Goal: Transaction & Acquisition: Download file/media

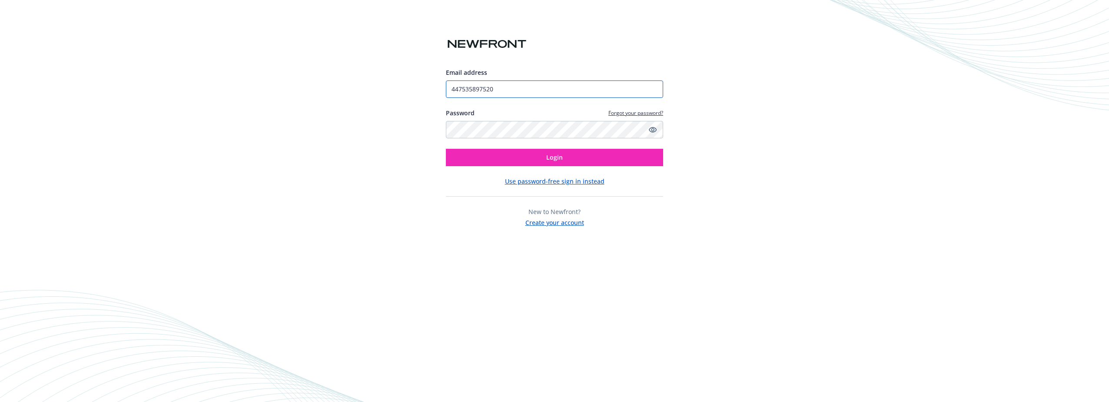
click at [502, 88] on input "447535897520" at bounding box center [554, 88] width 217 height 17
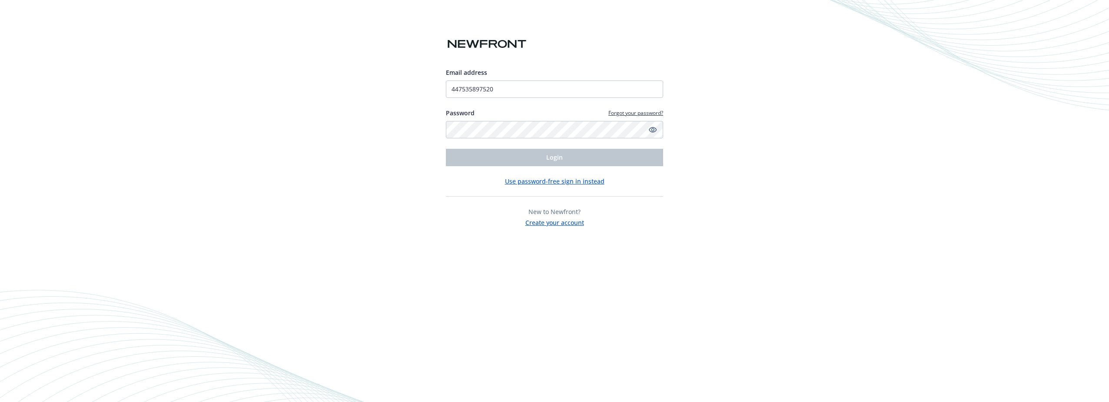
click at [389, 96] on div "Email address 447535897520 Password Forgot your password? Login Use password-fr…" at bounding box center [554, 201] width 1109 height 402
drag, startPoint x: 535, startPoint y: 90, endPoint x: 418, endPoint y: 90, distance: 116.9
click at [418, 90] on div "Email address 447535897520 Password Forgot your password? Login Use password-fr…" at bounding box center [554, 201] width 1109 height 402
type input "[PERSON_NAME][EMAIL_ADDRESS][PERSON_NAME][DOMAIN_NAME]"
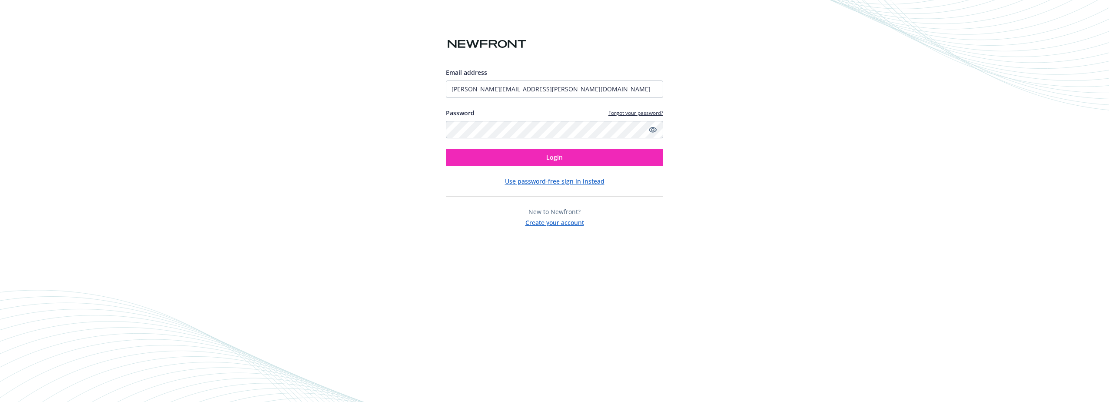
click at [566, 166] on div "Email address [PERSON_NAME][EMAIL_ADDRESS][PERSON_NAME][DOMAIN_NAME] Password F…" at bounding box center [554, 147] width 217 height 159
click at [563, 157] on button "Login" at bounding box center [554, 157] width 217 height 17
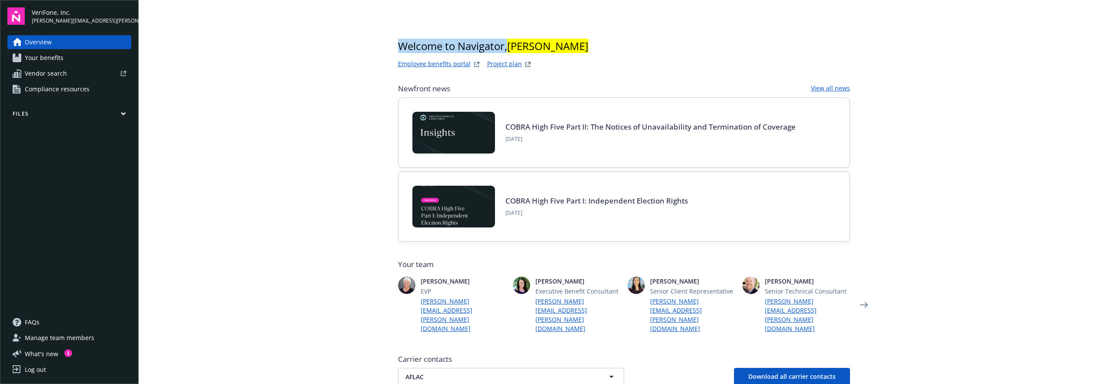
click at [1002, 39] on main "Welcome to Navigator , [PERSON_NAME] Employee benefits portal Project plan Newf…" at bounding box center [624, 192] width 970 height 384
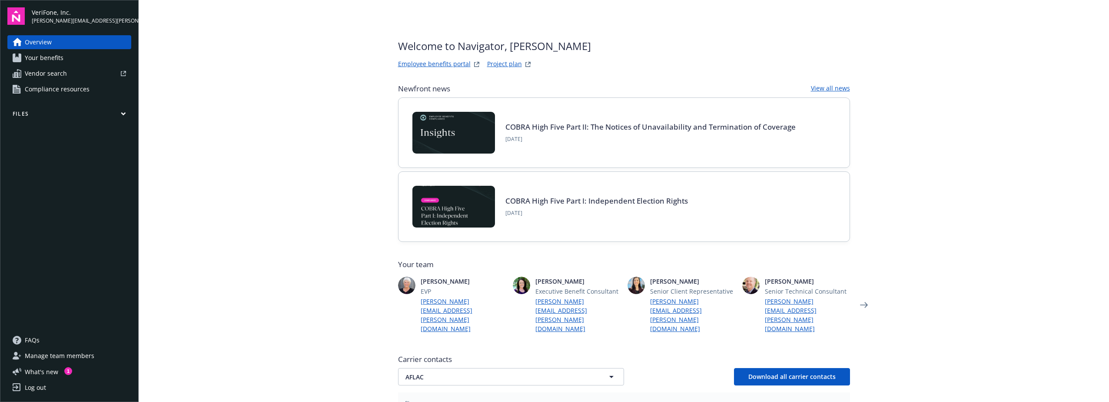
click at [971, 30] on main "Welcome to Navigator, [PERSON_NAME] Employee benefits portal Project plan Newfr…" at bounding box center [624, 201] width 970 height 402
click at [61, 62] on span "Your benefits" at bounding box center [44, 58] width 39 height 14
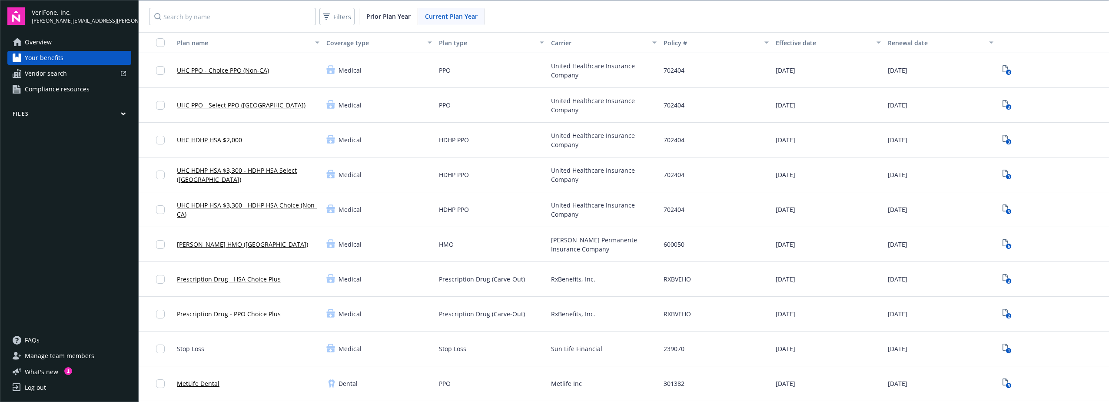
click at [44, 91] on span "Compliance resources" at bounding box center [57, 89] width 65 height 14
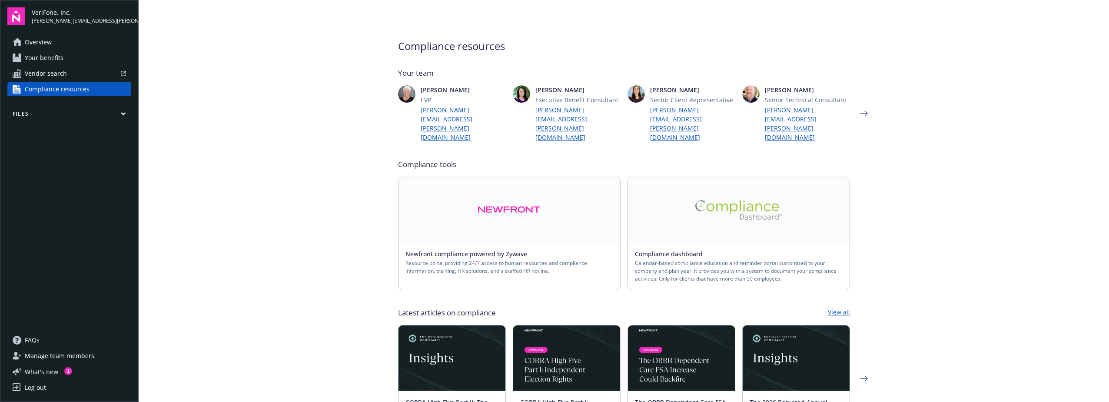
click at [124, 113] on icon "button" at bounding box center [123, 114] width 4 height 2
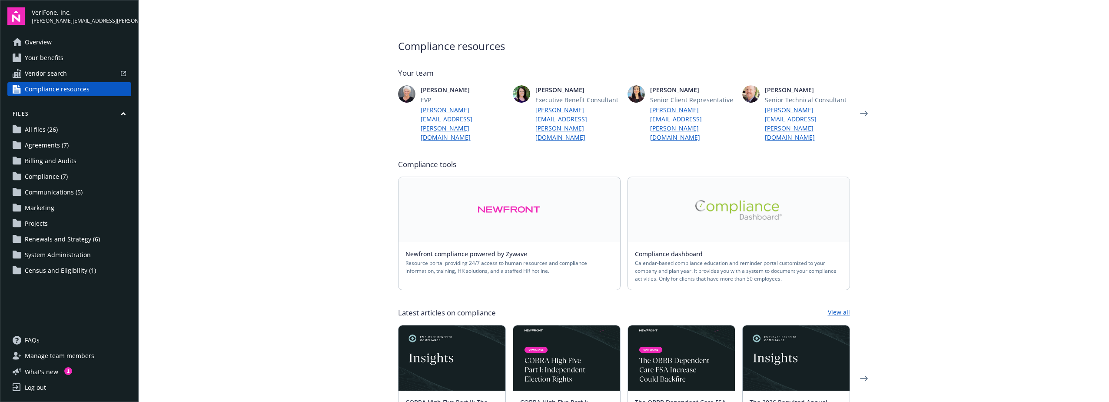
click at [47, 129] on span "All files (26)" at bounding box center [41, 130] width 33 height 14
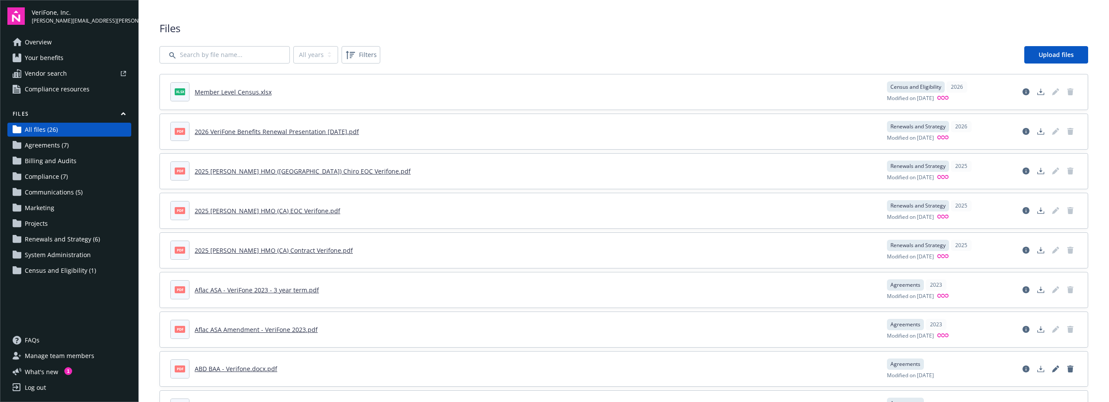
click at [221, 94] on link "Member Level Census.xlsx" at bounding box center [233, 92] width 77 height 8
click at [1022, 92] on icon "View file details" at bounding box center [1025, 91] width 7 height 7
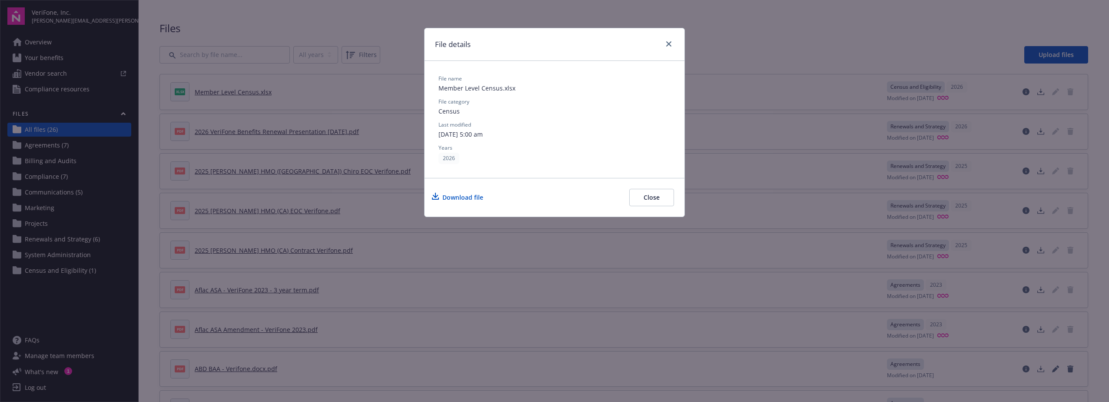
click at [472, 195] on div "Download file" at bounding box center [462, 197] width 41 height 9
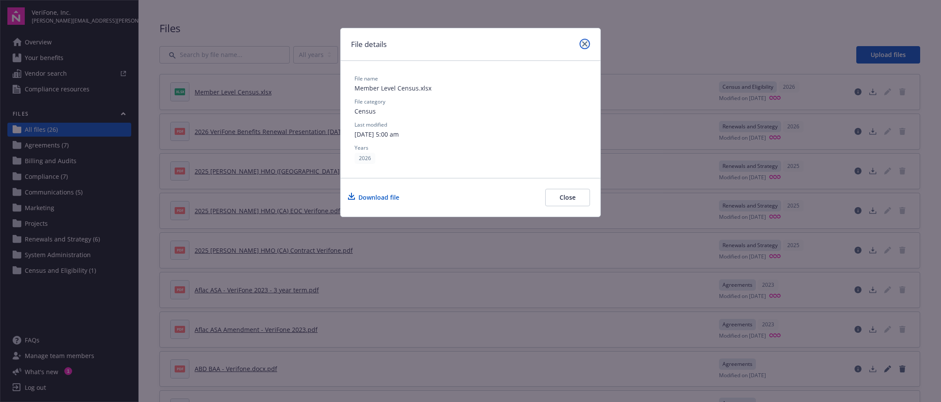
click at [583, 43] on icon "close" at bounding box center [584, 43] width 5 height 5
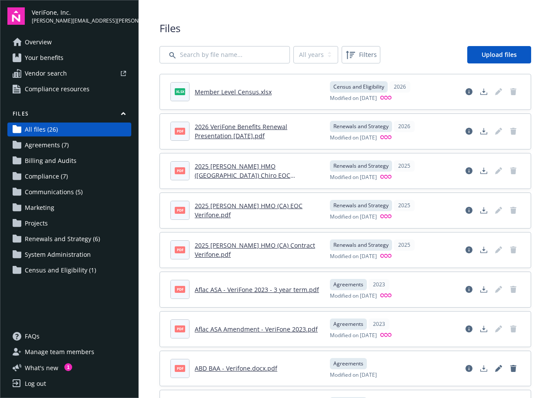
drag, startPoint x: 416, startPoint y: 42, endPoint x: 425, endPoint y: 32, distance: 13.2
